Goal: Task Accomplishment & Management: Complete application form

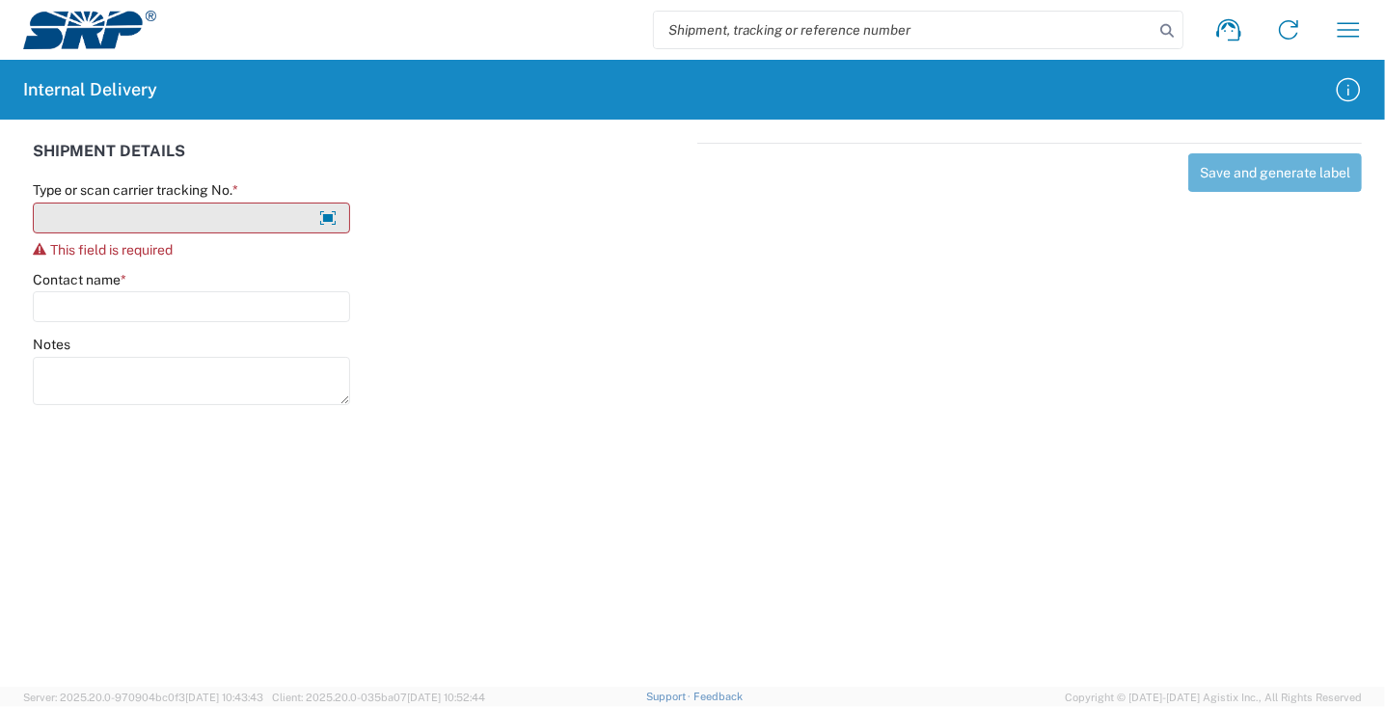
click at [142, 220] on input "Type or scan carrier tracking No. *" at bounding box center [191, 218] width 317 height 31
type input "y"
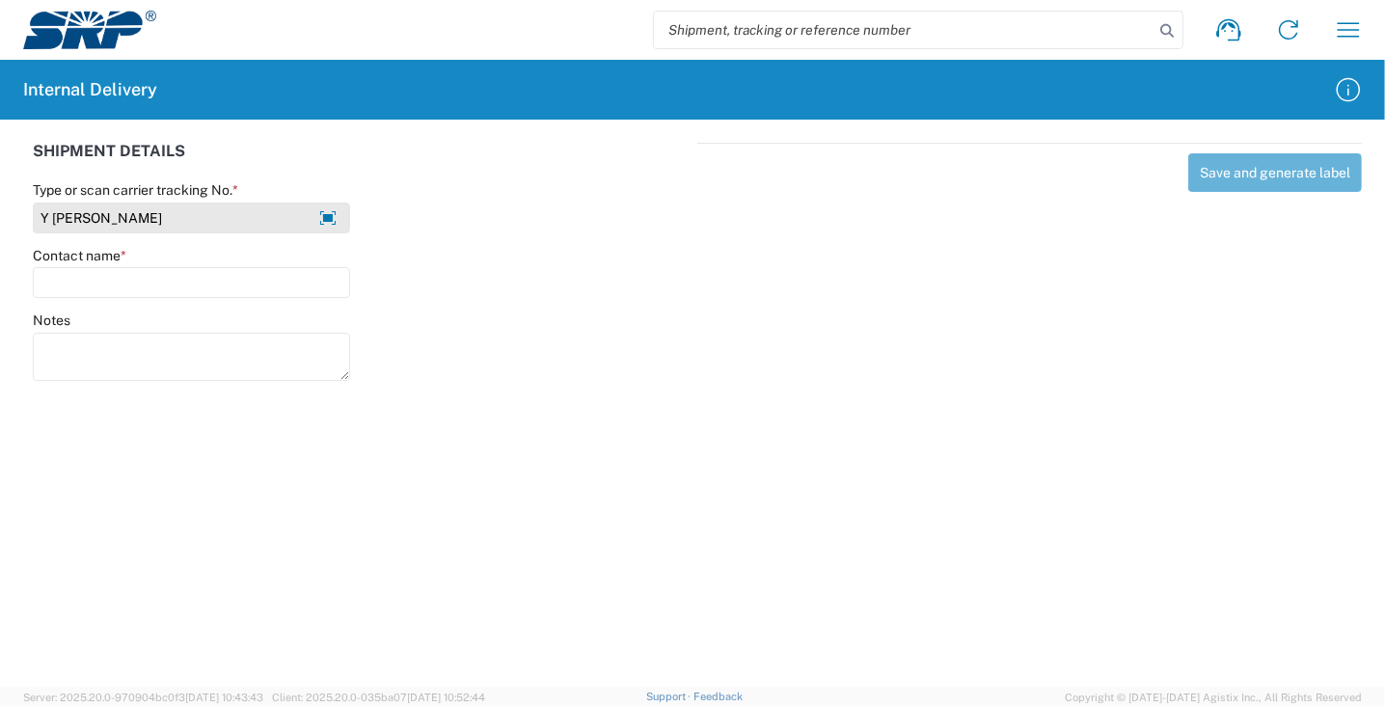
click at [153, 211] on input "Y CHRISTINA" at bounding box center [191, 218] width 317 height 31
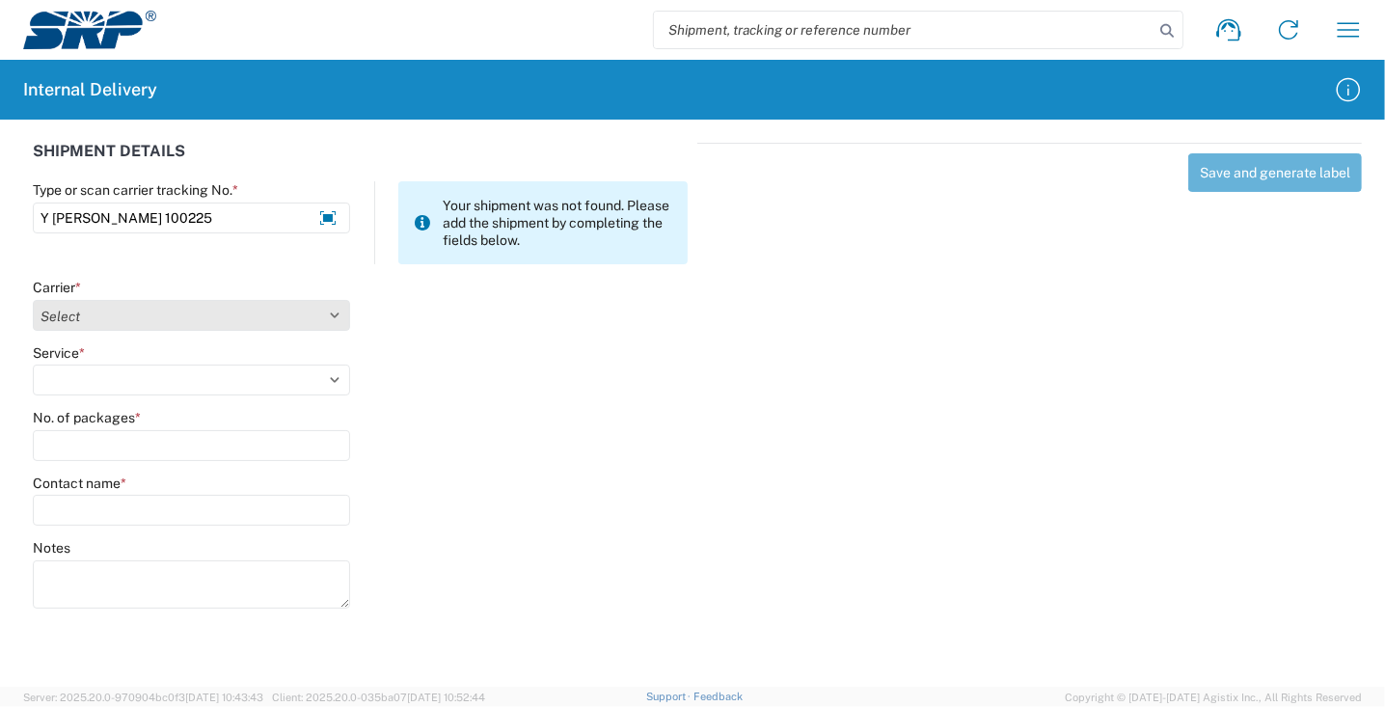
type input "Y CHRISTINA ZAMORA 100225"
click at [82, 326] on select "Select Amazon Logistics ATI Trucking BC Dimerco Logistics Empire Southwest FedE…" at bounding box center [191, 315] width 317 height 31
select select "18713"
click at [33, 300] on select "Select Amazon Logistics ATI Trucking BC Dimerco Logistics Empire Southwest FedE…" at bounding box center [191, 315] width 317 height 31
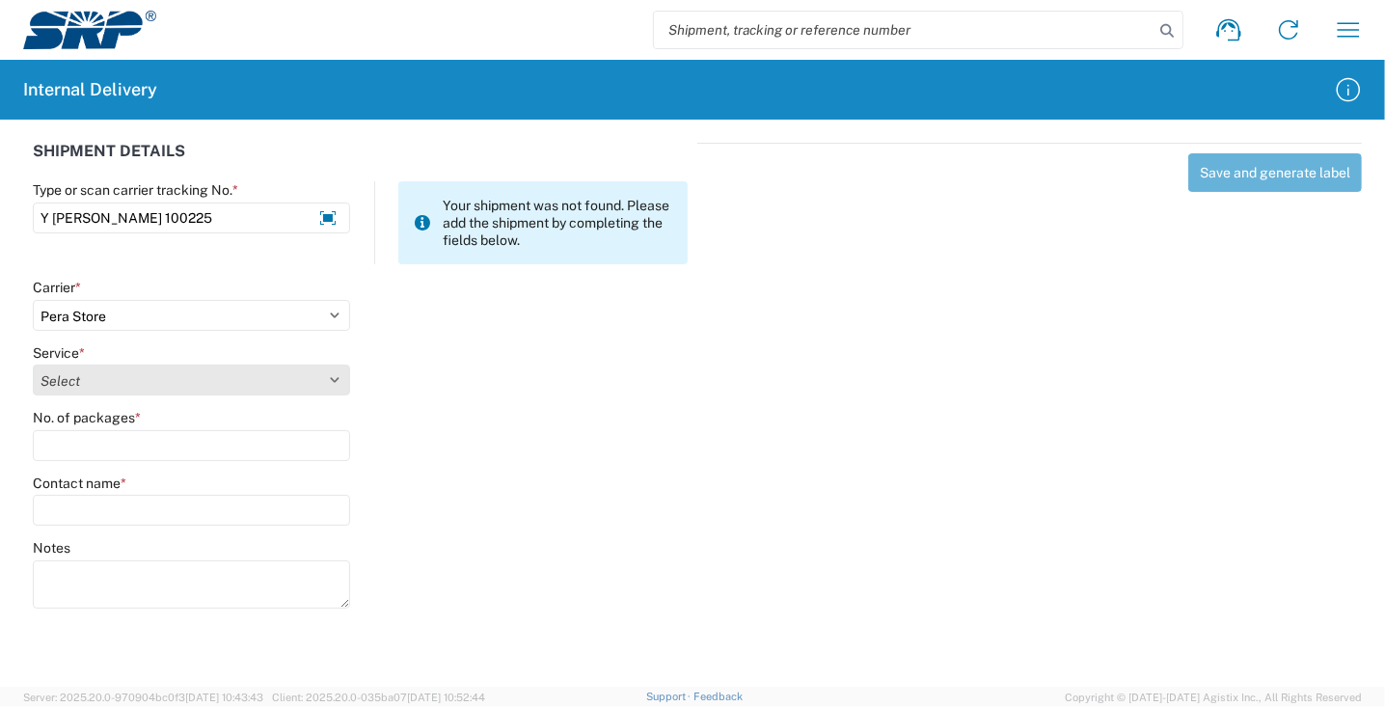
click at [105, 378] on select "Select Ground Inter-Office" at bounding box center [191, 380] width 317 height 31
select select "35763"
click at [33, 365] on select "Select Ground Inter-Office" at bounding box center [191, 380] width 317 height 31
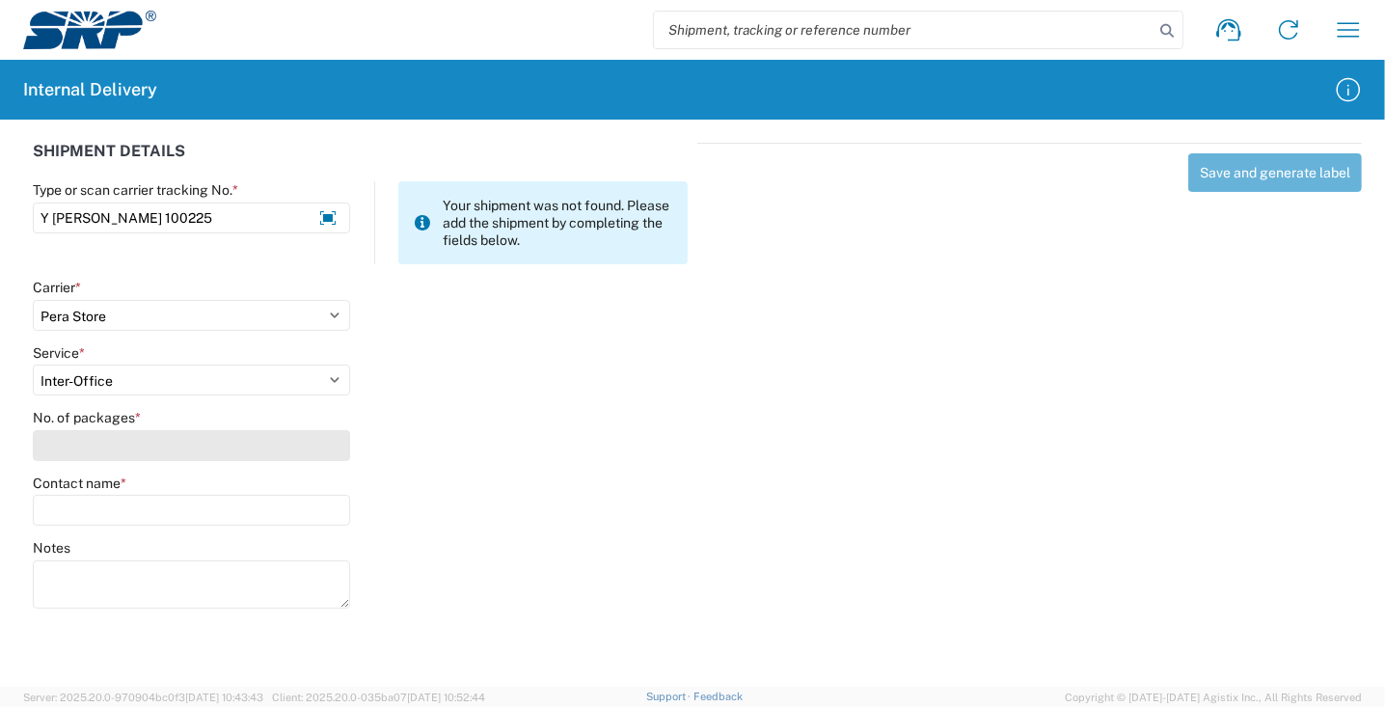
click at [131, 449] on input "No. of packages *" at bounding box center [191, 445] width 317 height 31
type input "1"
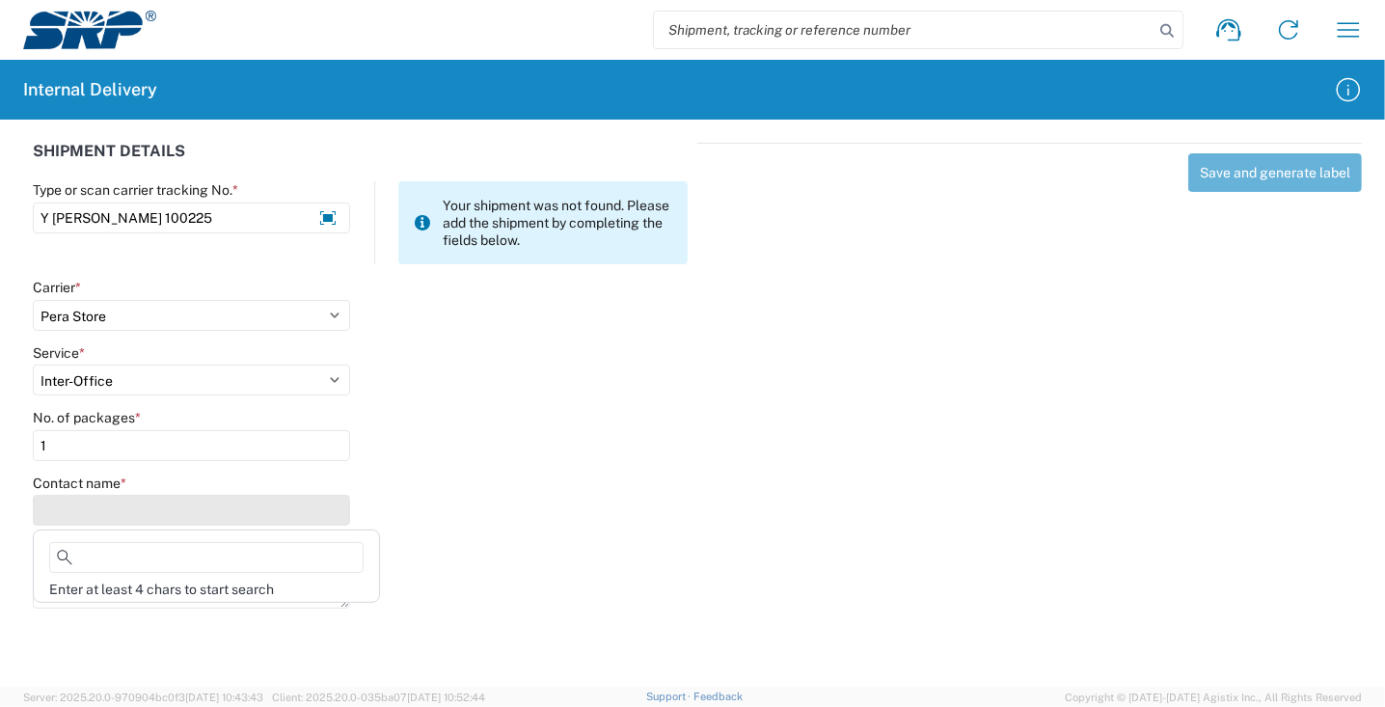
click at [59, 507] on input "Contact name *" at bounding box center [191, 510] width 317 height 31
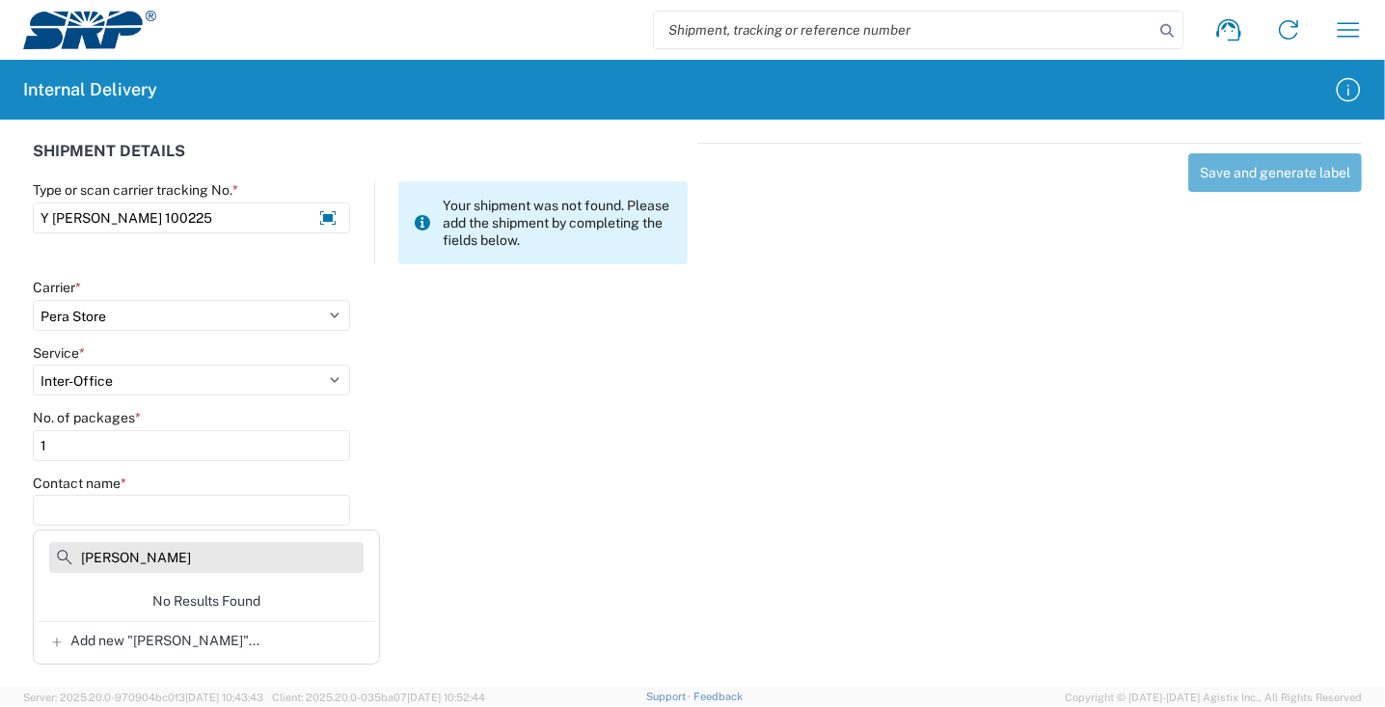
drag, startPoint x: 94, startPoint y: 555, endPoint x: 143, endPoint y: 562, distance: 49.8
click at [95, 555] on input "CHRISTINA ZA" at bounding box center [206, 557] width 314 height 31
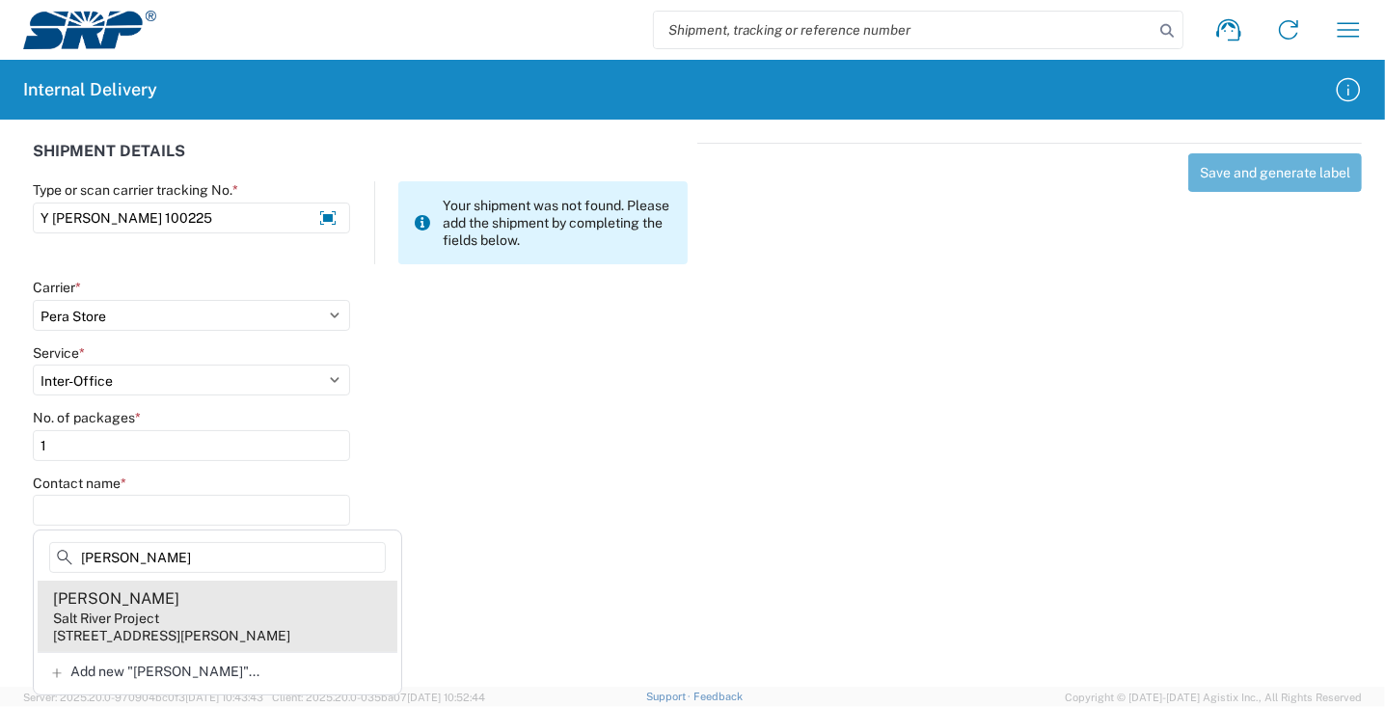
type input "CRISTINA ZA"
click at [146, 640] on div "221 N 79th Ave, WVS226, Tolleson, AZ, 85353, US" at bounding box center [171, 635] width 237 height 17
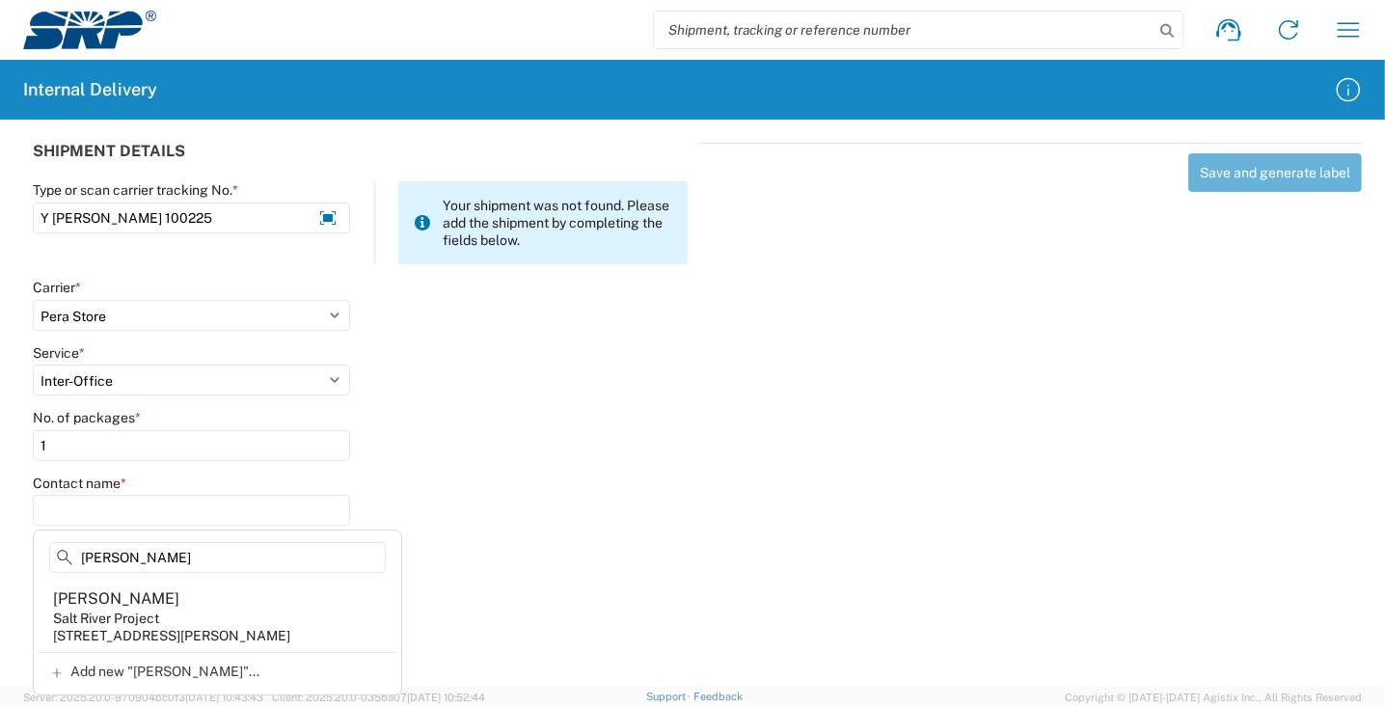
type input "Cristina Zamora"
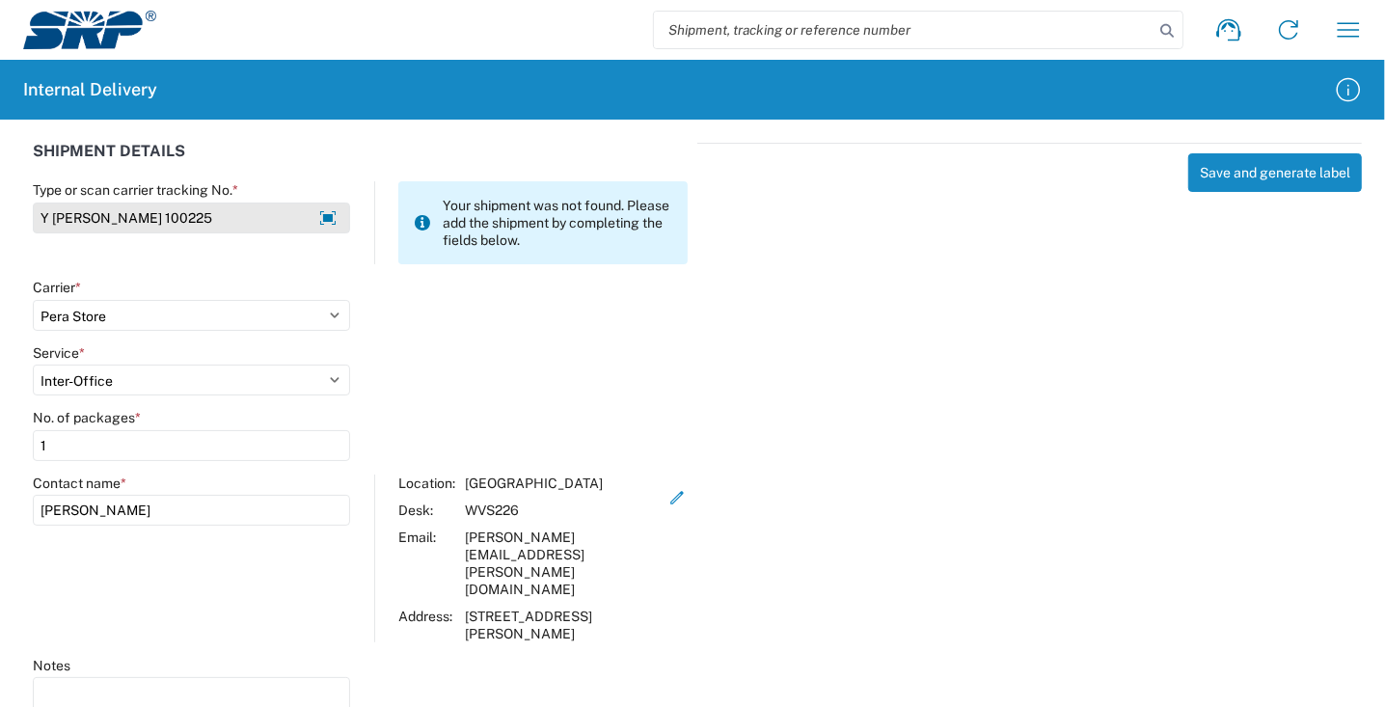
click at [68, 219] on input "Y CHRISTINA ZAMORA 100225" at bounding box center [191, 218] width 317 height 31
type input "Y CRISTINA ZAMORA 100225"
click at [1257, 175] on button "Save and generate label" at bounding box center [1275, 172] width 174 height 39
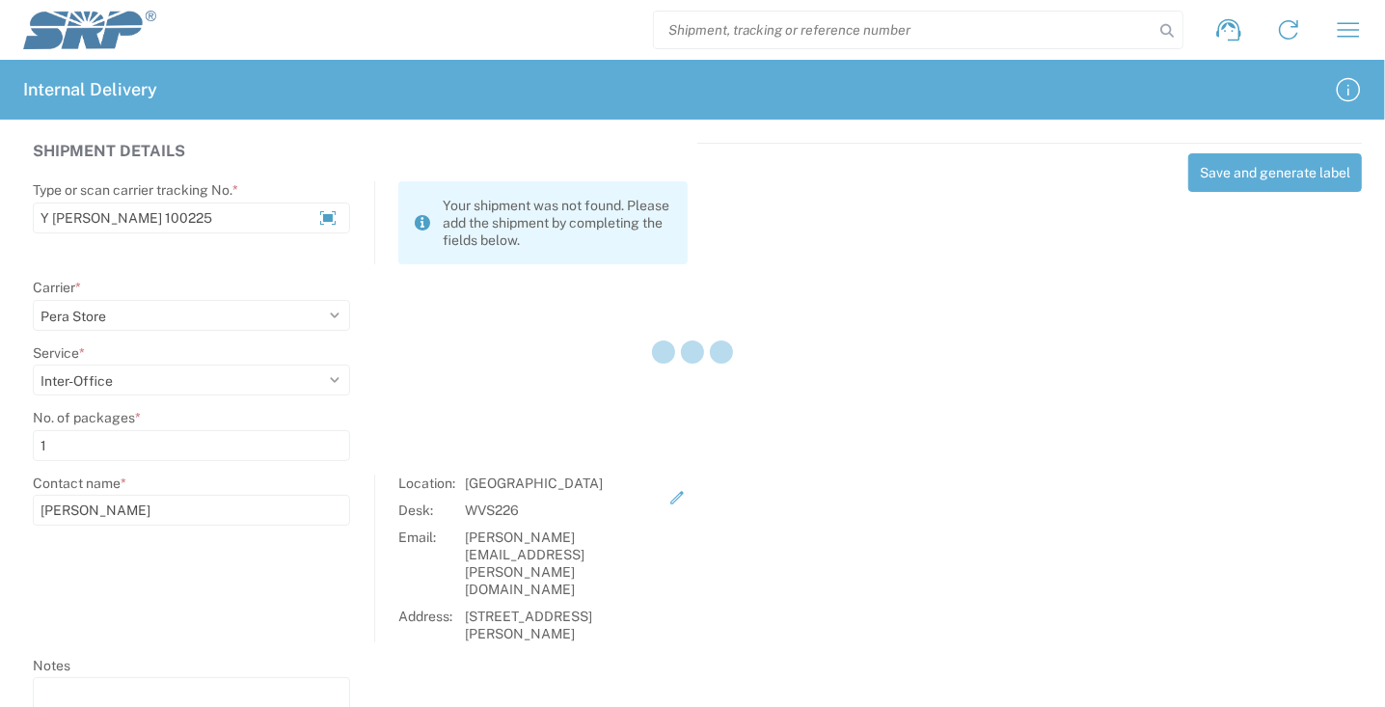
select select
